Goal: Find contact information: Find contact information

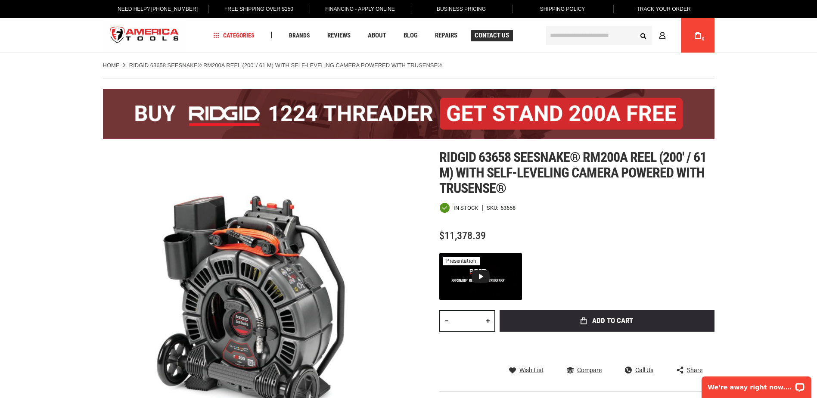
click at [502, 33] on span "Contact Us" at bounding box center [492, 35] width 34 height 6
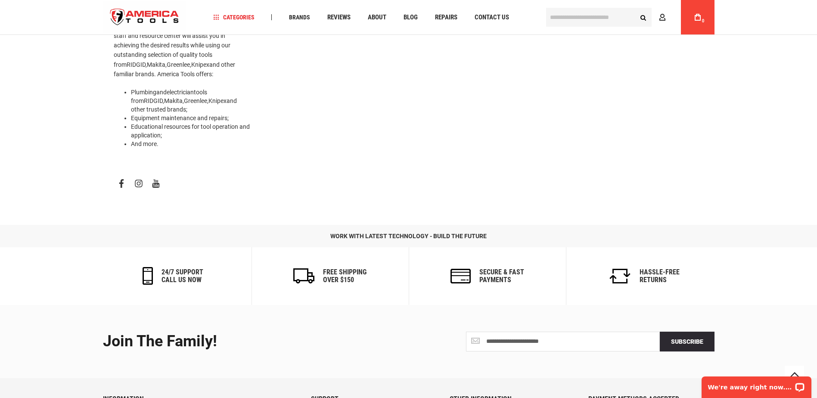
scroll to position [418, 0]
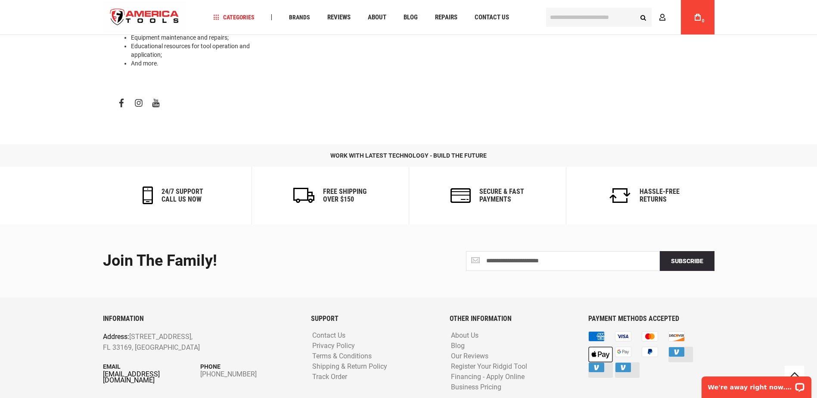
drag, startPoint x: 190, startPoint y: 351, endPoint x: 104, endPoint y: 343, distance: 85.7
click at [104, 343] on div "INFORMATION Address: 1157 NW 159th Dr, Miami, FL 33169, United States Email inf…" at bounding box center [201, 361] width 208 height 92
drag, startPoint x: 104, startPoint y: 343, endPoint x: 182, endPoint y: 337, distance: 77.8
click at [181, 362] on p "Email" at bounding box center [152, 366] width 98 height 9
